Goal: Communication & Community: Answer question/provide support

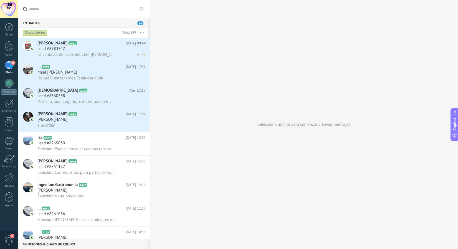
click at [88, 53] on span "Le contacto de parte del Chef [PERSON_NAME]" at bounding box center [76, 54] width 78 height 5
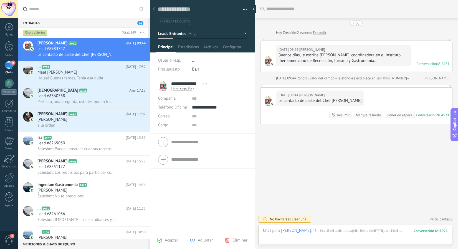
scroll to position [8, 0]
click at [9, 70] on link "56 Chats" at bounding box center [9, 67] width 18 height 13
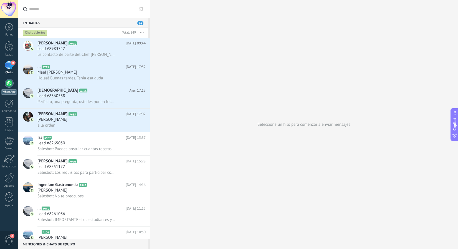
click at [9, 81] on div at bounding box center [9, 83] width 9 height 9
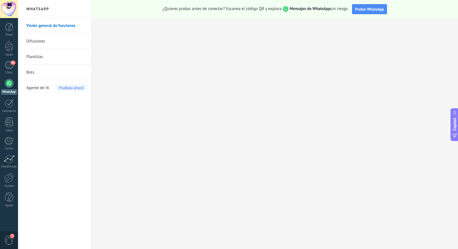
click at [31, 40] on link "Difusiones" at bounding box center [55, 42] width 59 height 16
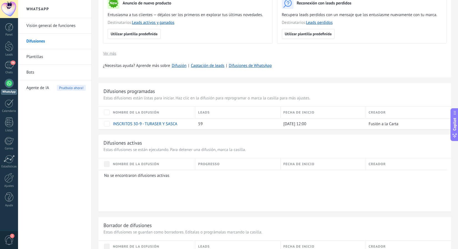
scroll to position [234, 0]
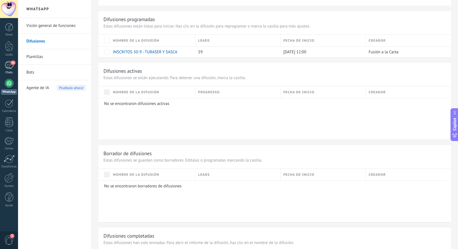
click at [8, 64] on div "56" at bounding box center [9, 65] width 9 height 8
